Goal: Task Accomplishment & Management: Manage account settings

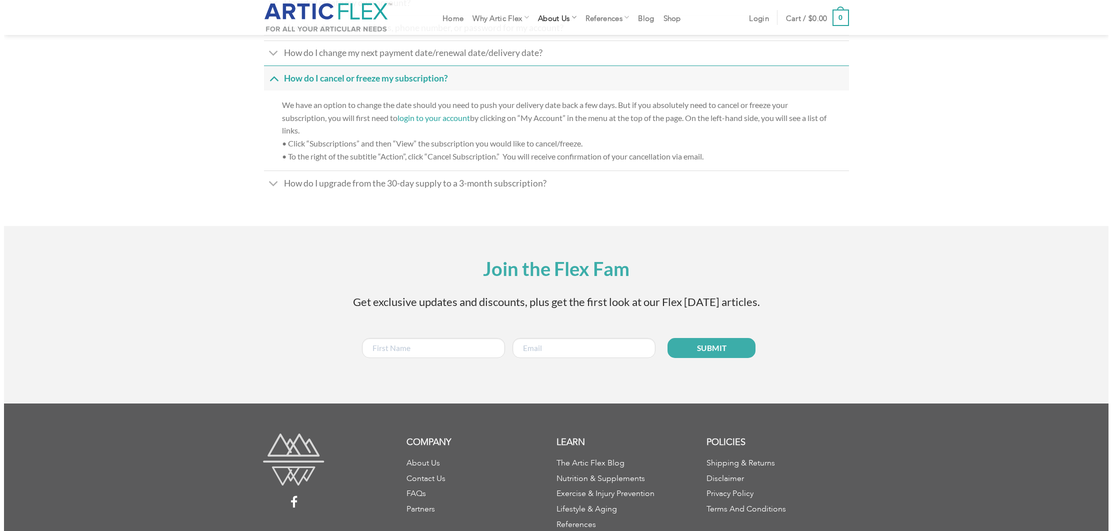
scroll to position [190, 0]
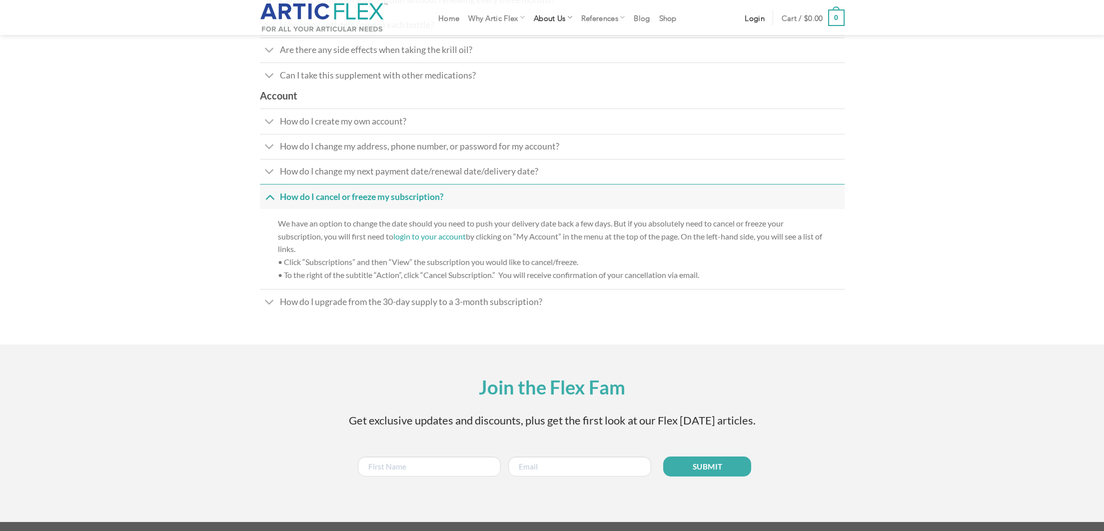
click at [759, 13] on span "Login" at bounding box center [755, 17] width 20 height 8
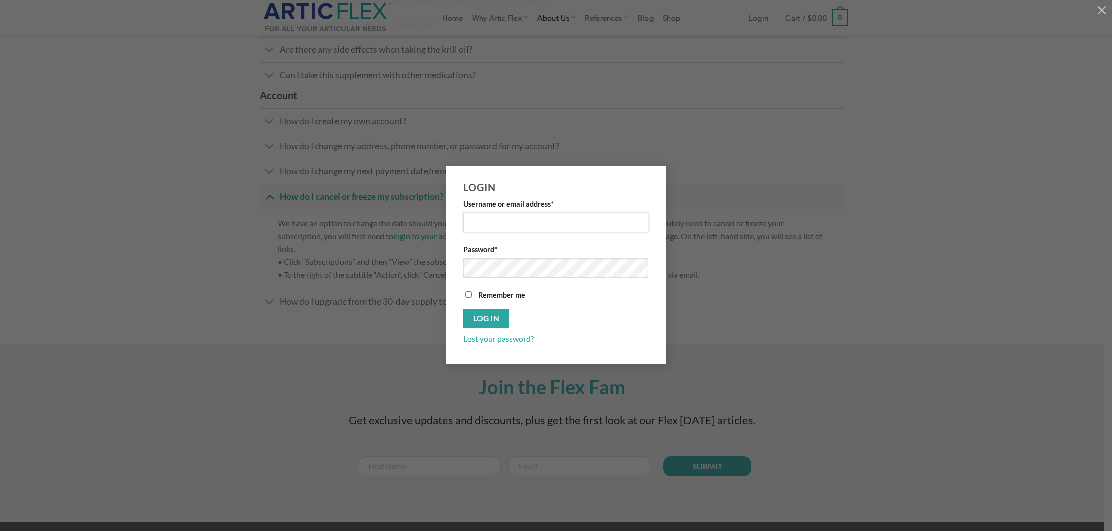
click at [543, 229] on input "Username or email address *" at bounding box center [555, 222] width 185 height 19
type input "toddalancooper@gmail.com"
click at [499, 339] on link "Lost your password?" at bounding box center [498, 338] width 70 height 9
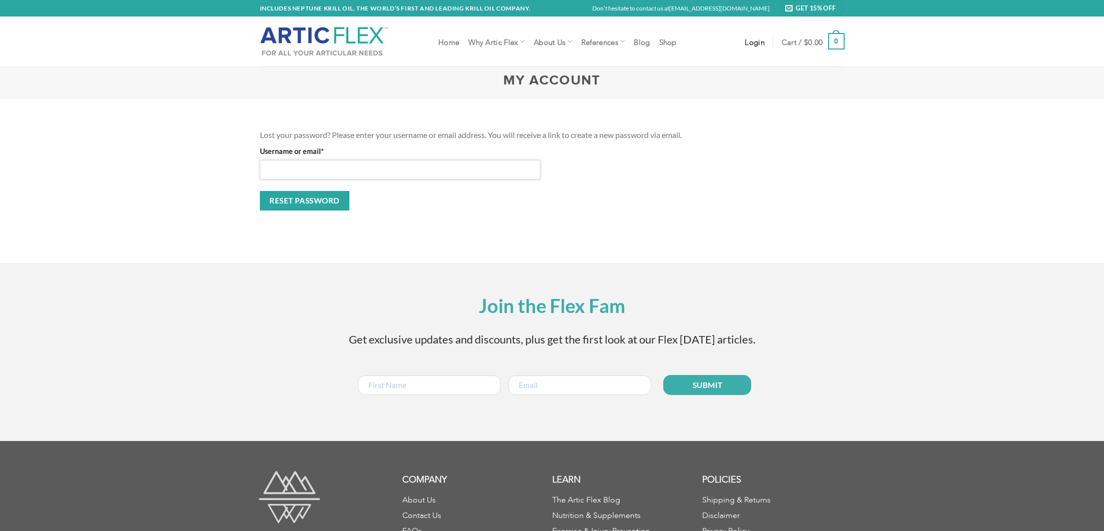
click at [397, 165] on input "Username or email * Required" at bounding box center [400, 169] width 281 height 19
type input "[EMAIL_ADDRESS][DOMAIN_NAME]"
click at [311, 201] on button "Reset password" at bounding box center [305, 200] width 90 height 19
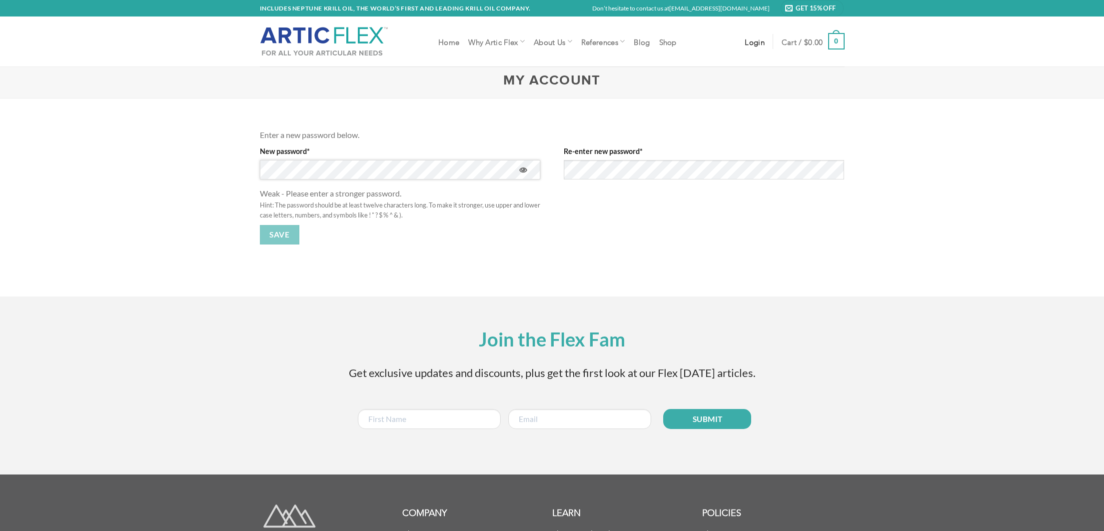
click at [355, 212] on p "New password * Required Weak - Please enter a stronger password. Hint: The pass…" at bounding box center [400, 182] width 281 height 75
click at [183, 166] on div "Enter a new password below. New password * Required Weak - Please enter a stron…" at bounding box center [552, 197] width 1104 height 198
click at [720, 231] on p "Save" at bounding box center [552, 238] width 585 height 27
click at [219, 156] on div "Enter a new password below. New password * Required Weak - Please enter a stron…" at bounding box center [552, 197] width 1104 height 198
click at [517, 163] on form "Enter a new password below. New password * Required Weak - Please enter a stron…" at bounding box center [552, 191] width 585 height 157
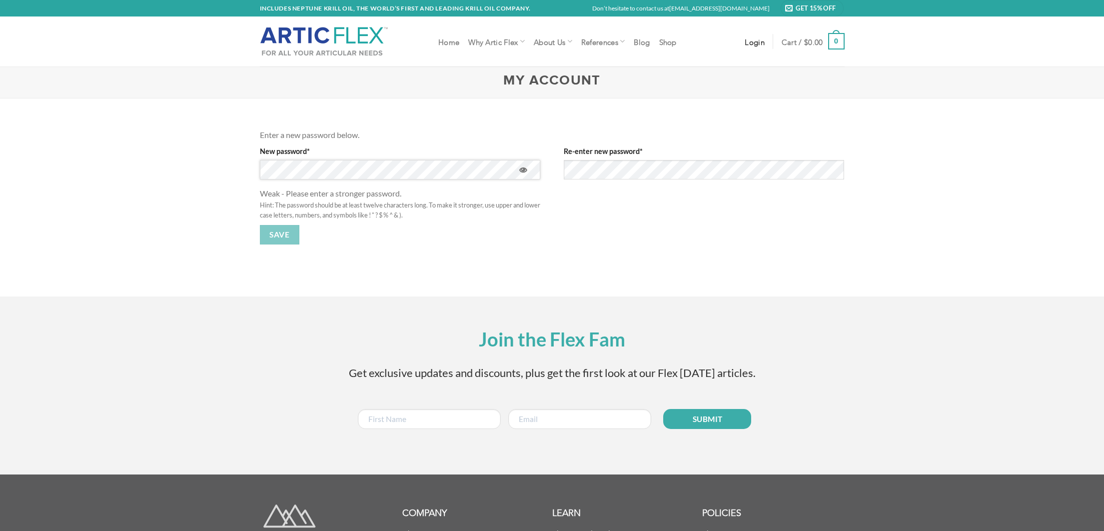
click at [248, 164] on div "Enter a new password below. New password * Required Weak - Please enter a stron…" at bounding box center [552, 197] width 1104 height 198
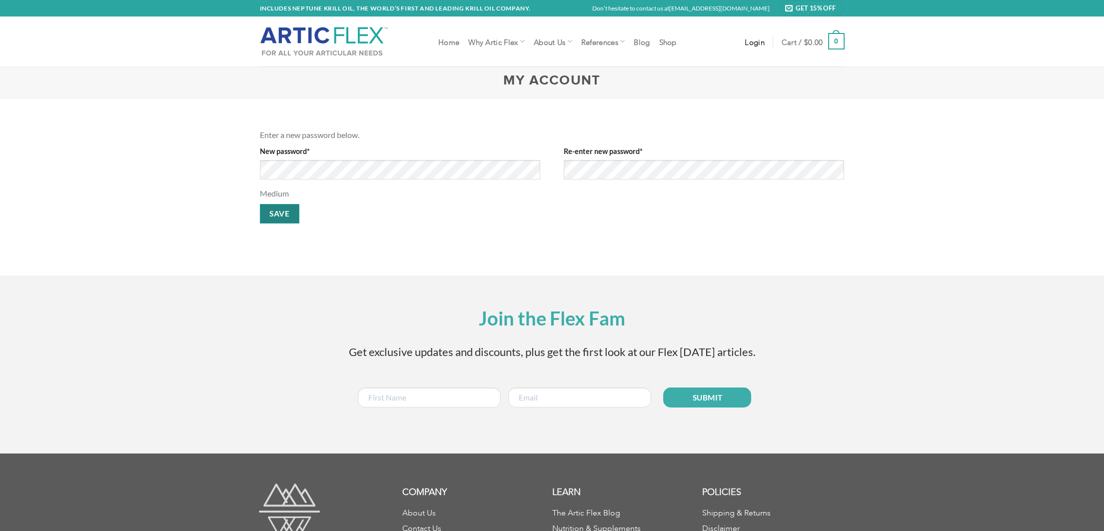
click at [275, 212] on button "Save" at bounding box center [279, 213] width 39 height 19
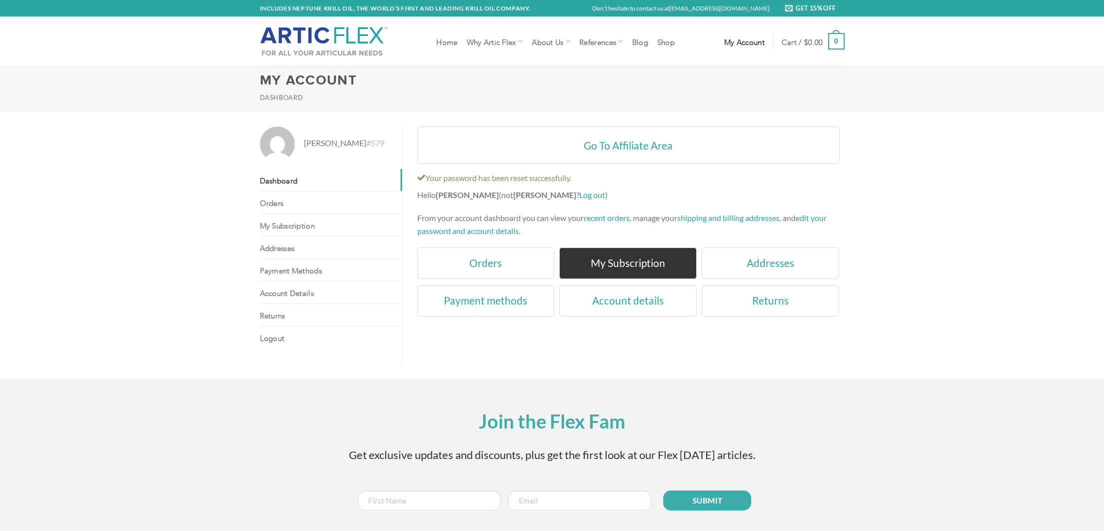
click at [626, 265] on link "My Subscription" at bounding box center [627, 262] width 137 height 31
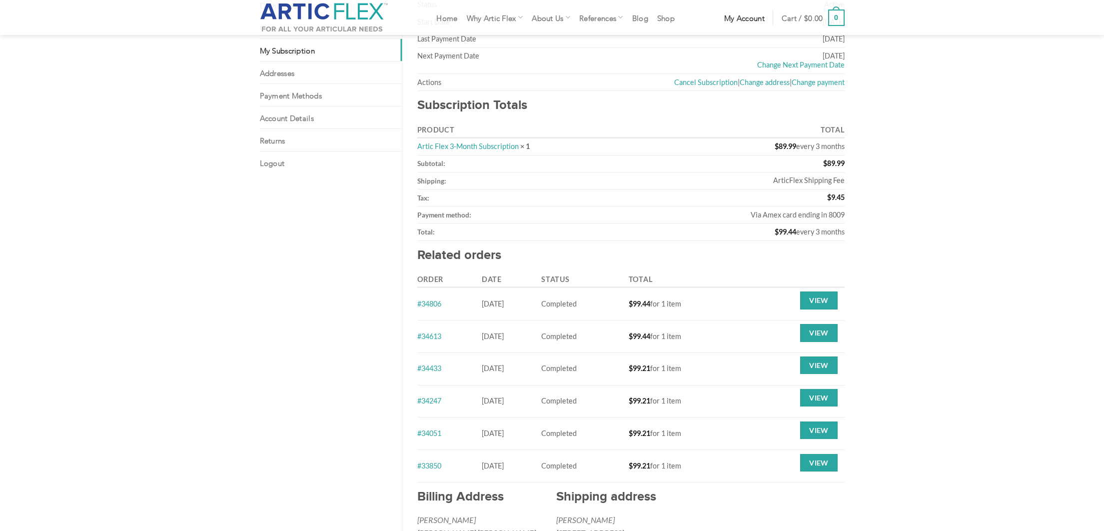
scroll to position [91, 0]
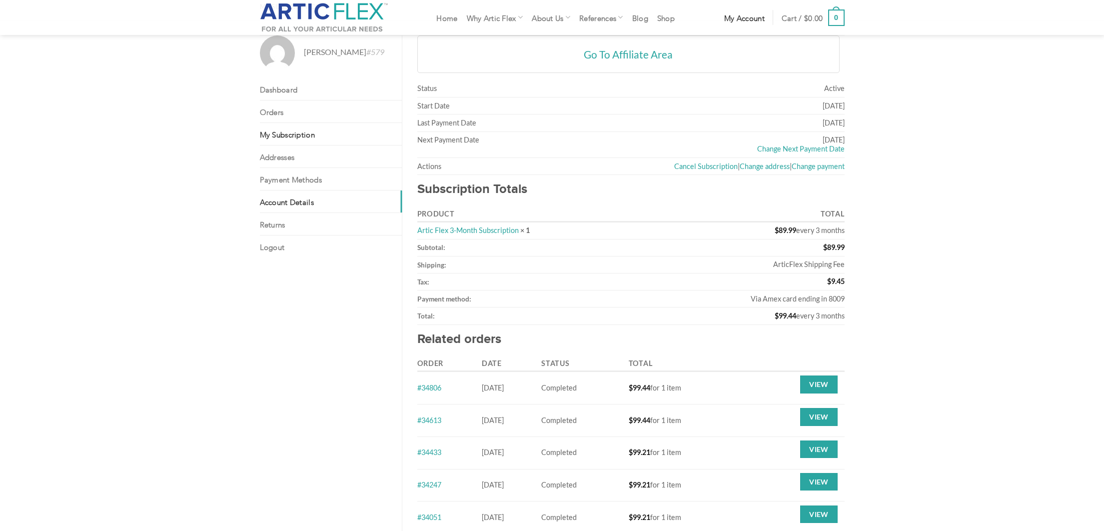
click at [324, 198] on link "Account details" at bounding box center [331, 201] width 142 height 22
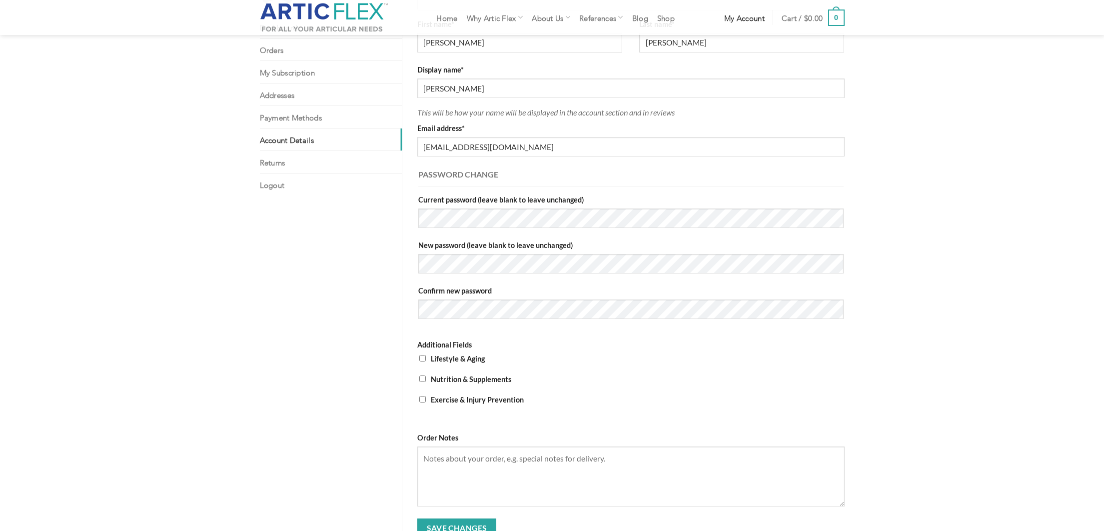
scroll to position [24, 0]
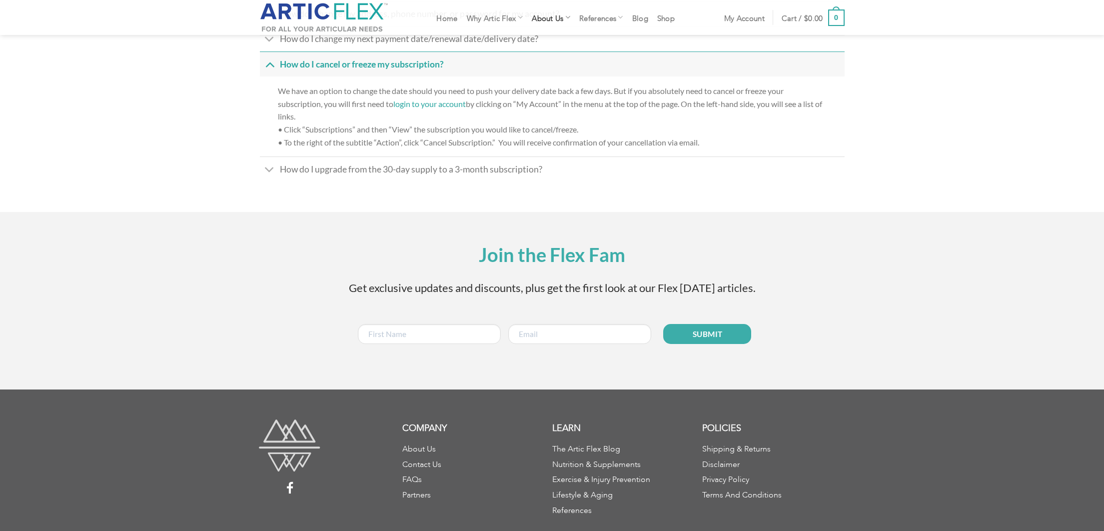
scroll to position [324, 0]
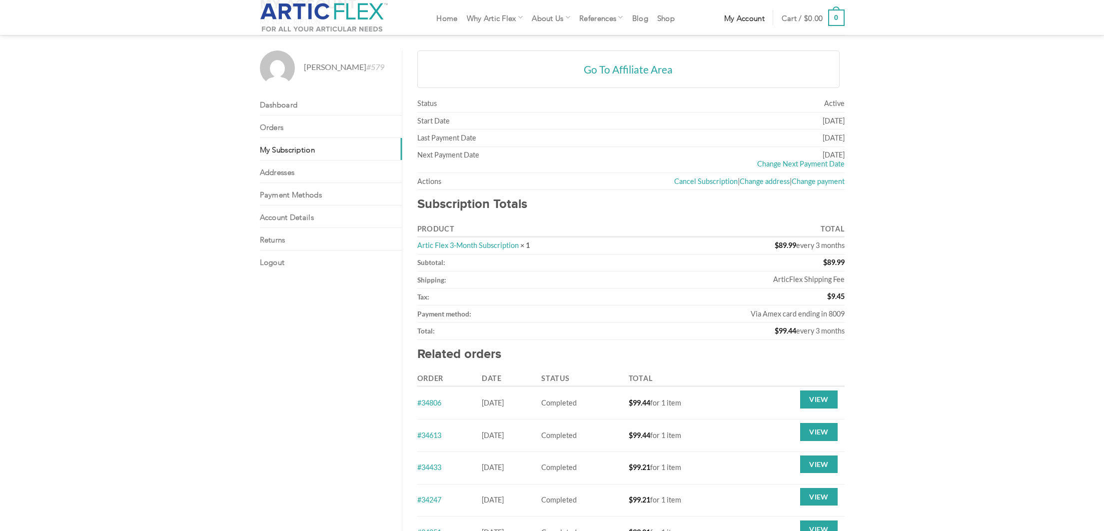
scroll to position [23, 0]
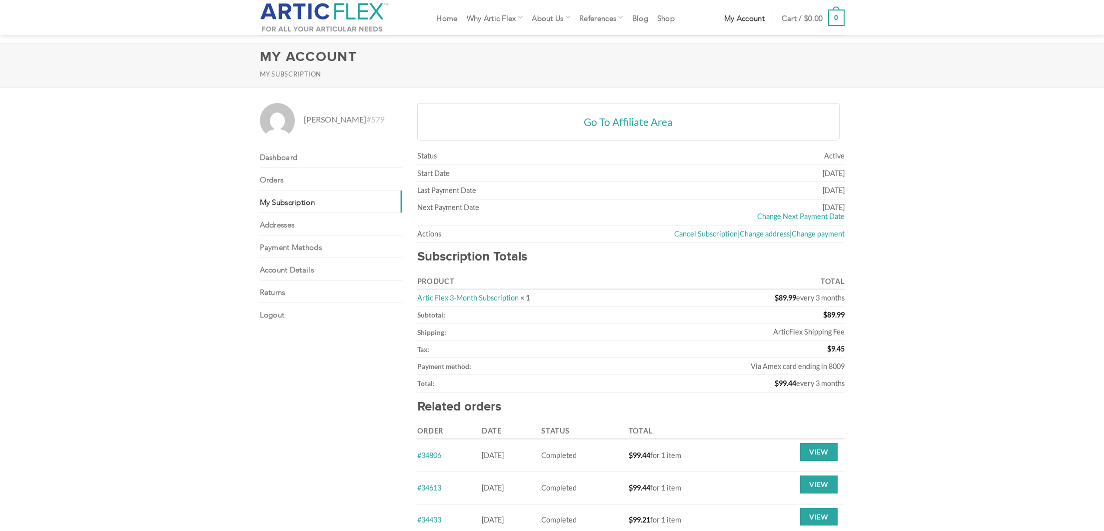
click at [356, 201] on link "My Subscription" at bounding box center [331, 201] width 142 height 22
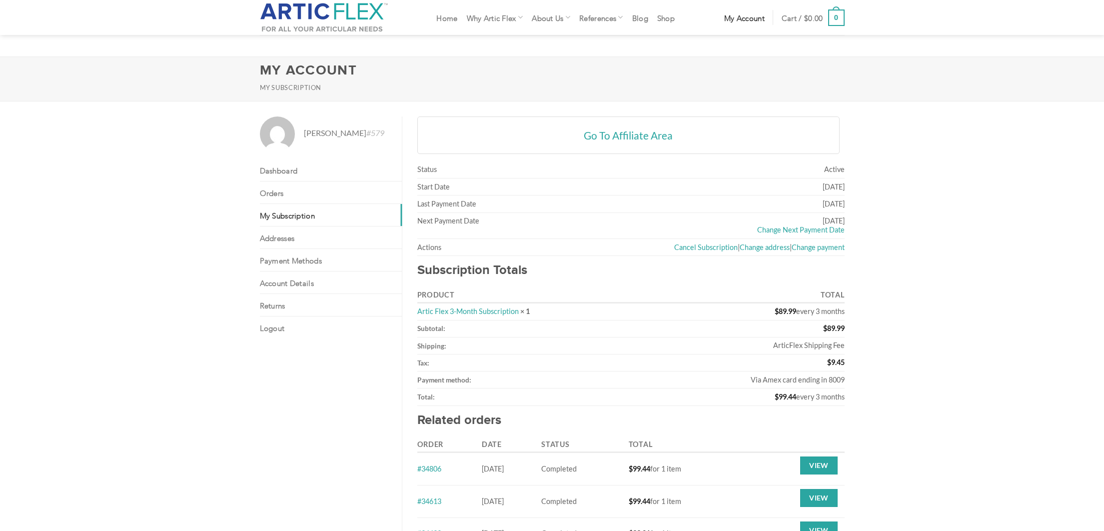
scroll to position [8, 0]
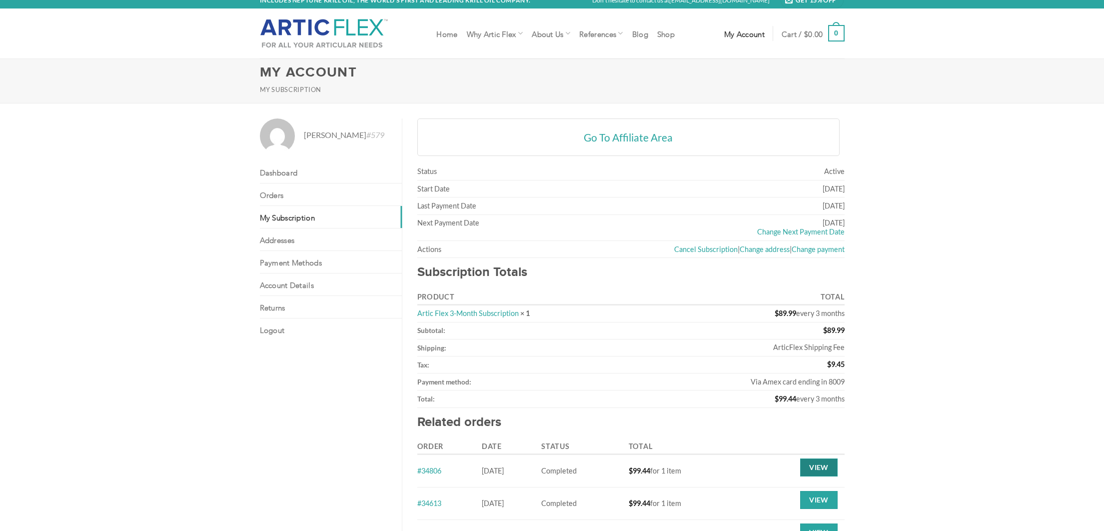
click at [817, 465] on link "View" at bounding box center [818, 467] width 37 height 18
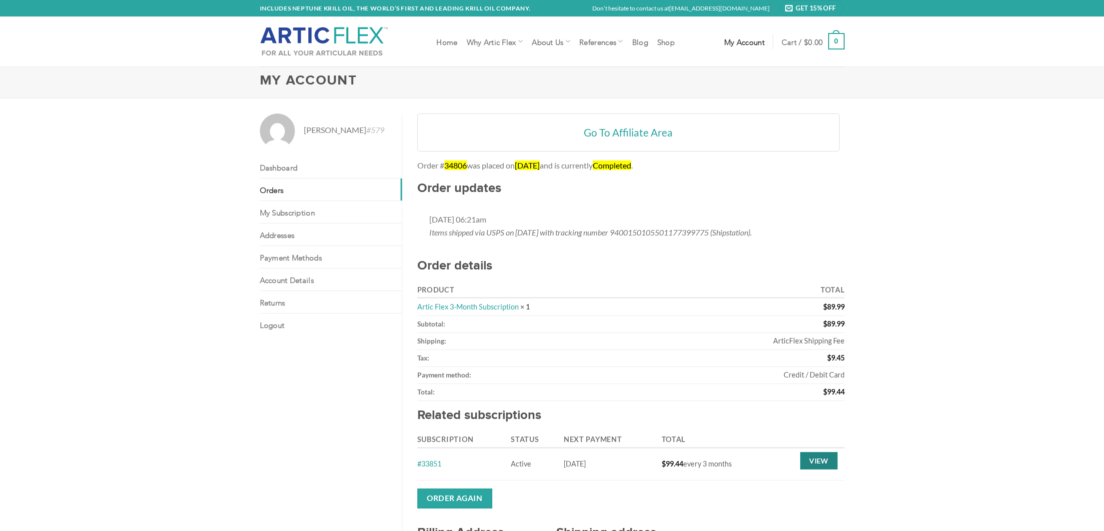
click at [821, 460] on link "View" at bounding box center [818, 461] width 37 height 18
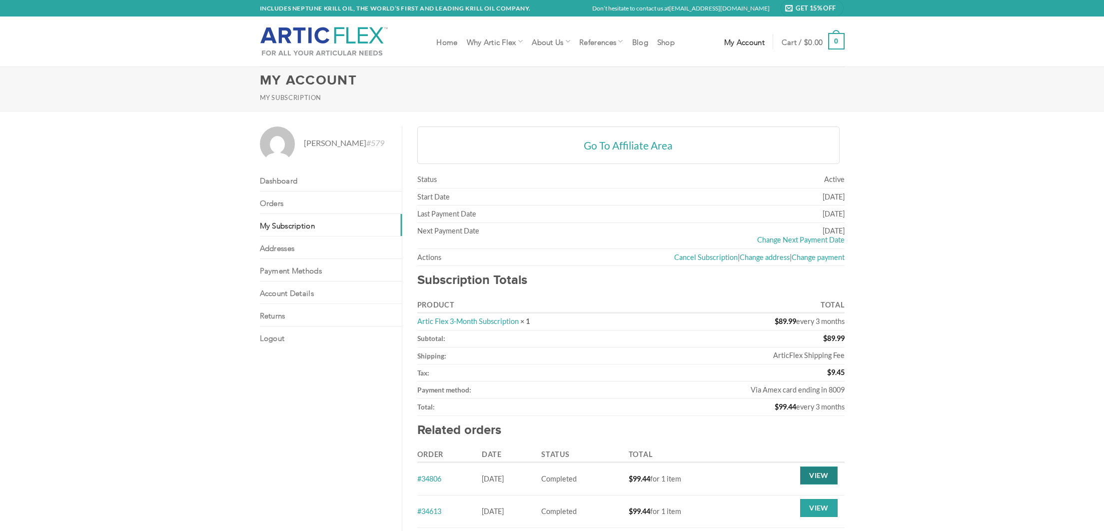
click at [825, 473] on link "View" at bounding box center [818, 475] width 37 height 18
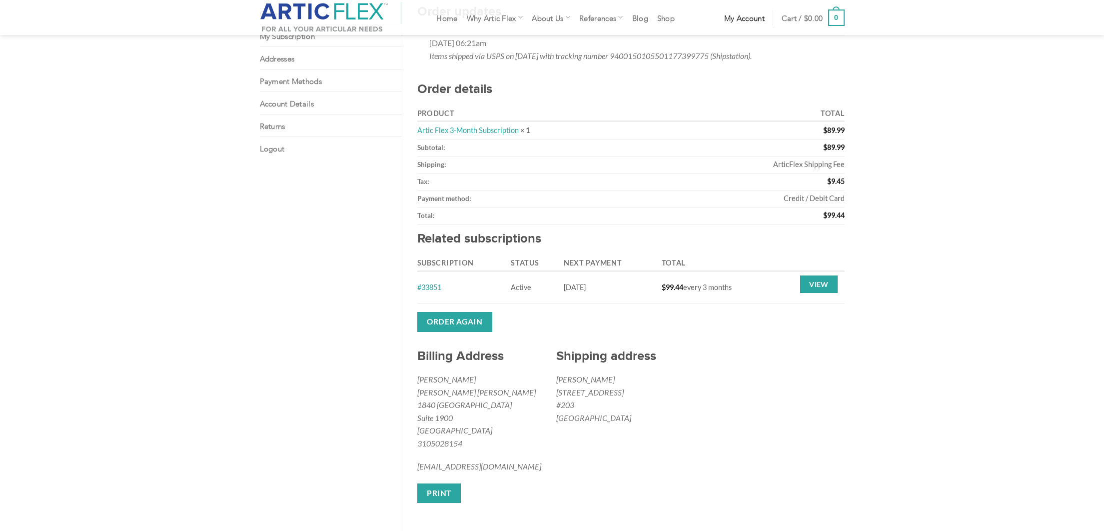
scroll to position [178, 0]
click at [473, 320] on link "Order again" at bounding box center [454, 319] width 75 height 19
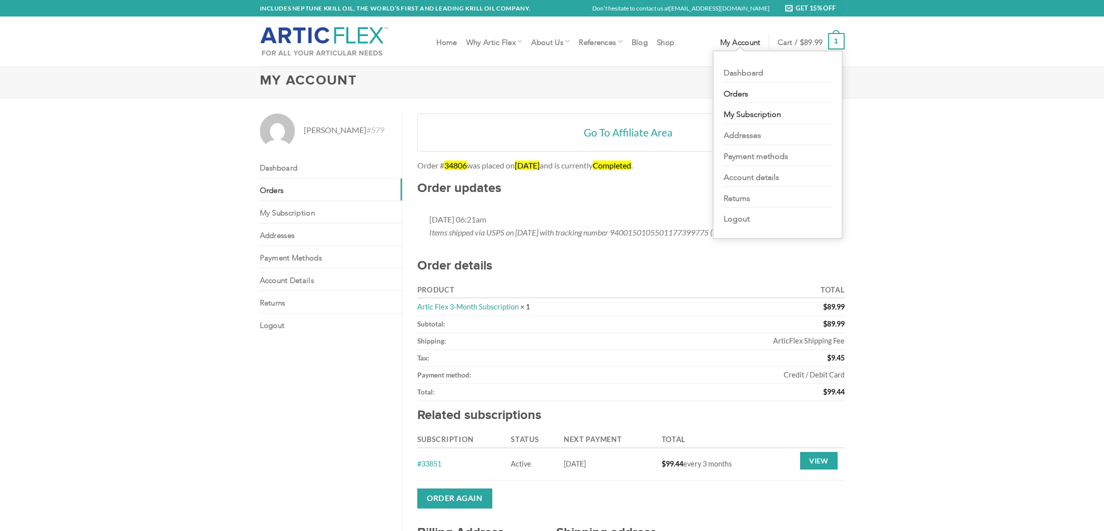
click at [760, 109] on link "My Subscription" at bounding box center [778, 113] width 108 height 21
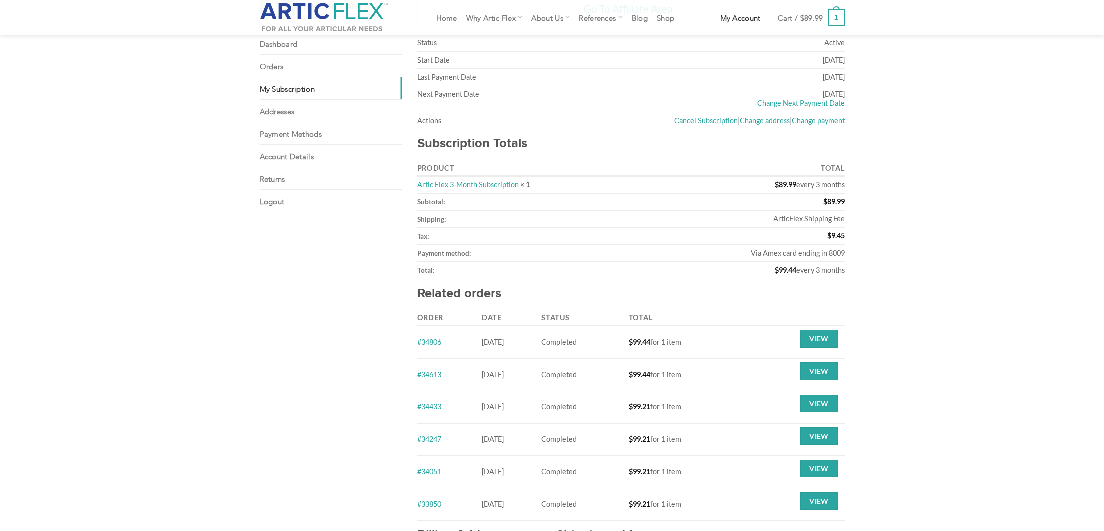
scroll to position [50, 0]
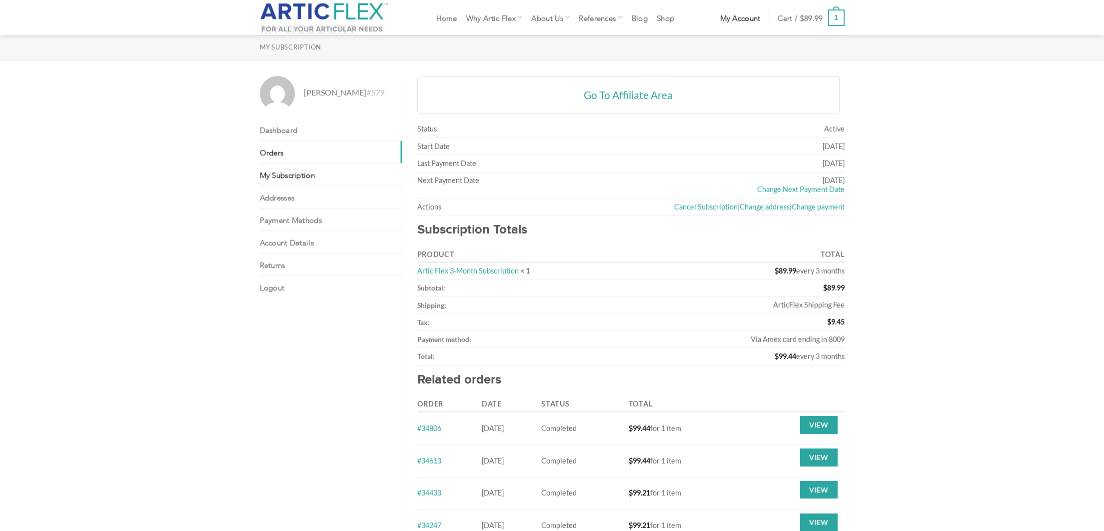
click at [355, 152] on link "Orders" at bounding box center [331, 152] width 142 height 22
